Goal: Task Accomplishment & Management: Complete application form

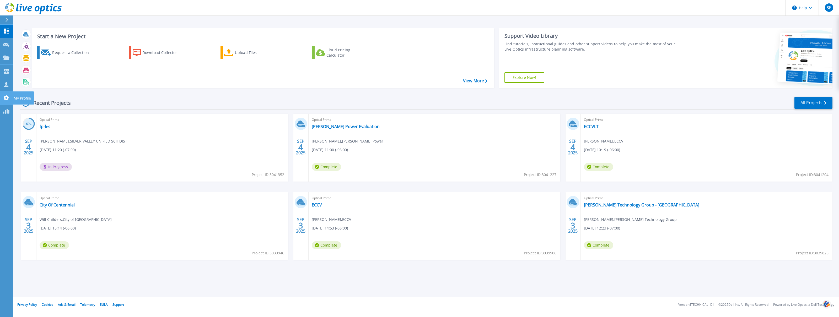
click at [7, 99] on icon at bounding box center [6, 97] width 5 height 5
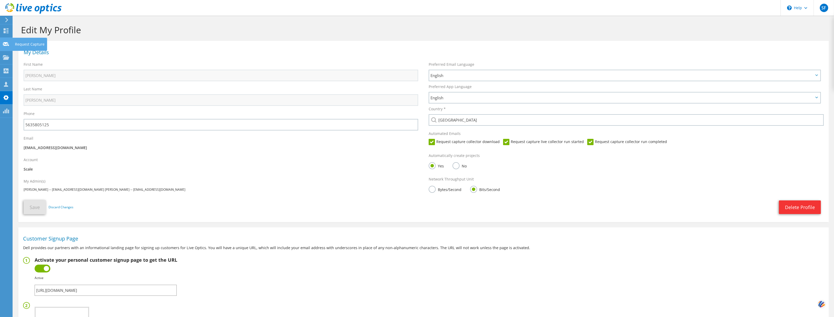
click at [4, 44] on icon at bounding box center [6, 44] width 6 height 5
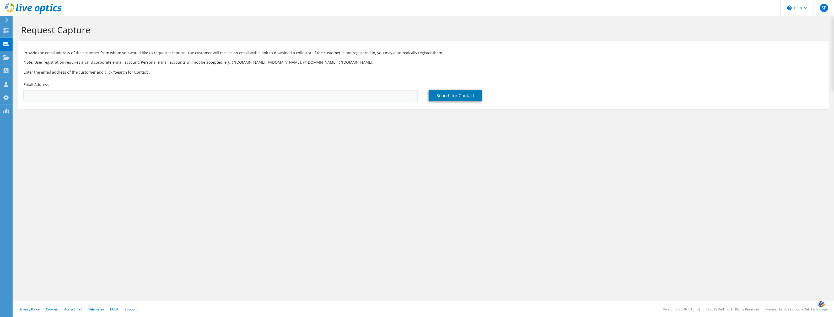
click at [55, 94] on input "text" at bounding box center [221, 96] width 395 height 12
paste input "mailto:[EMAIL_ADDRESS][DOMAIN_NAME]"
drag, startPoint x: 37, startPoint y: 95, endPoint x: 3, endPoint y: 92, distance: 33.7
click at [3, 92] on div "SF OEM Team Member Steve Foley sfoley@scalecomputing.com Scale My Profile Log O…" at bounding box center [417, 158] width 834 height 317
type input "LLunday@trulycreative.com"
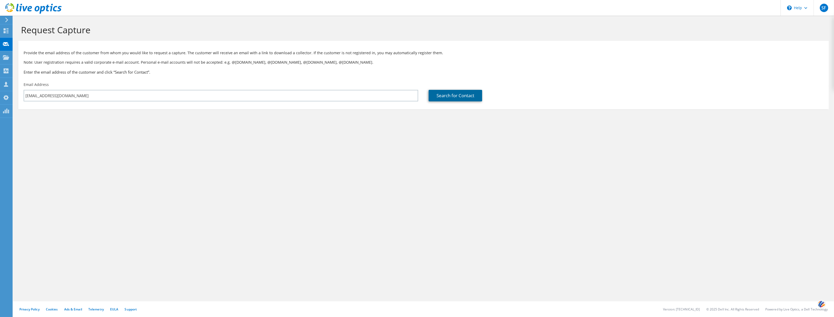
click at [447, 95] on link "Search for Contact" at bounding box center [455, 96] width 53 height 12
type input "TRULY CREATIVE NETWORK SOLUTIONS"
type input "Lauren"
type input "Lunday"
type input "United States"
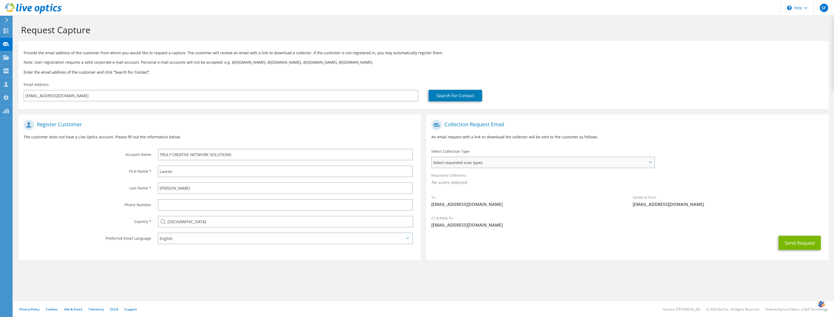
click at [507, 163] on span "Select requested scan types" at bounding box center [543, 162] width 222 height 10
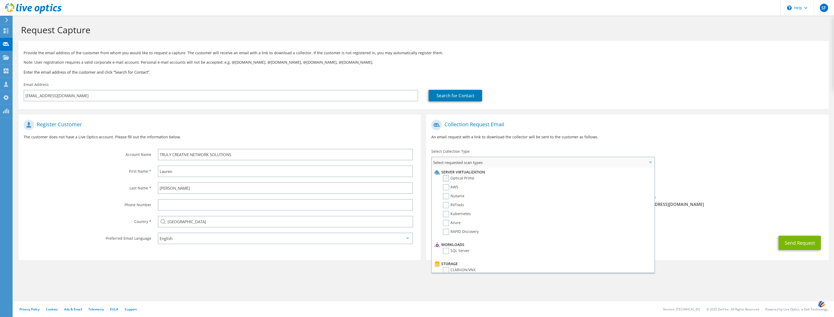
click at [458, 177] on label "Optical Prime" at bounding box center [458, 178] width 31 height 6
click at [0, 0] on input "Optical Prime" at bounding box center [0, 0] width 0 height 0
click at [720, 186] on span "Optical Prime" at bounding box center [627, 184] width 392 height 9
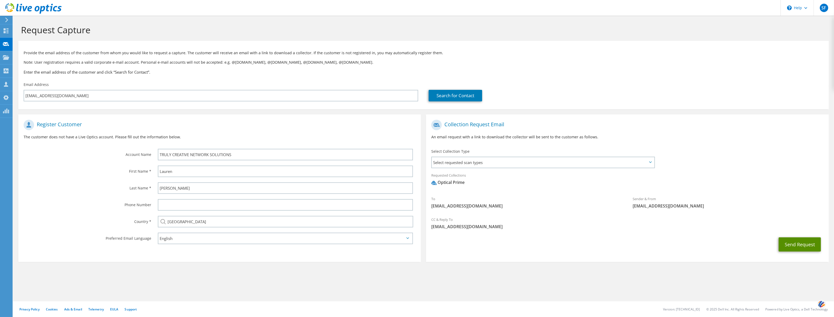
click at [786, 242] on button "Send Request" at bounding box center [800, 245] width 42 height 14
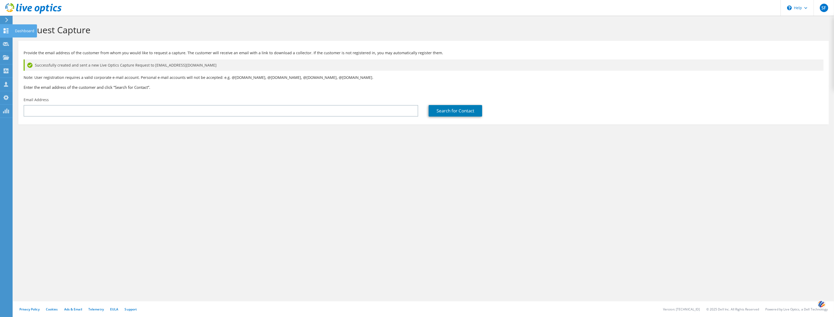
click at [8, 31] on use at bounding box center [6, 30] width 5 height 5
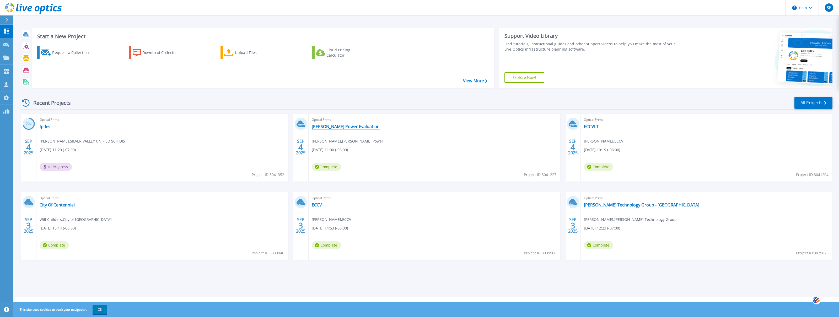
click at [346, 127] on link "[PERSON_NAME] Power Evaluation" at bounding box center [346, 126] width 68 height 5
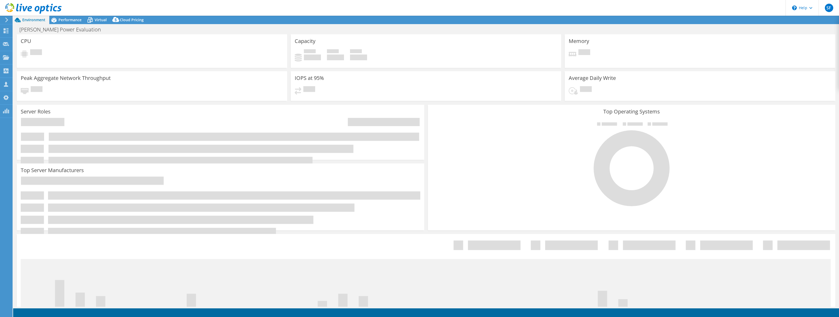
select select "USD"
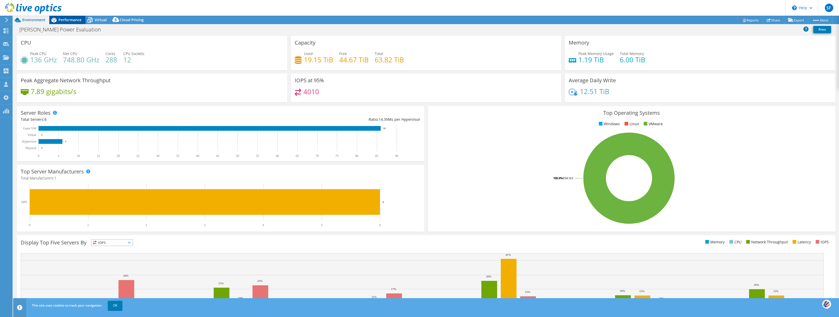
click at [73, 21] on span "Performance" at bounding box center [69, 19] width 23 height 5
